Goal: Check status

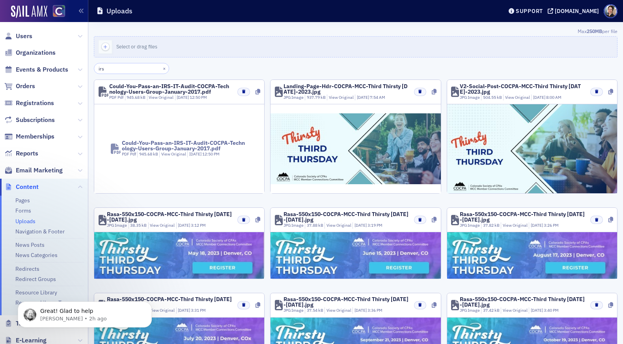
scroll to position [303, 0]
